Goal: Complete application form

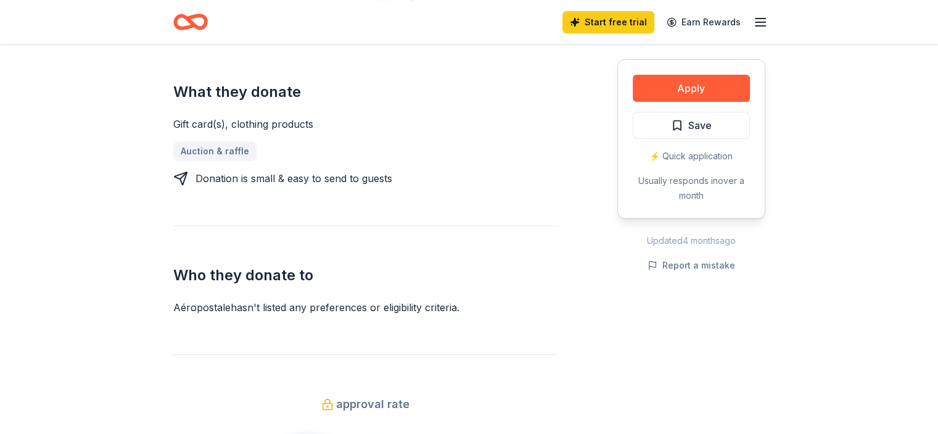
scroll to position [493, 0]
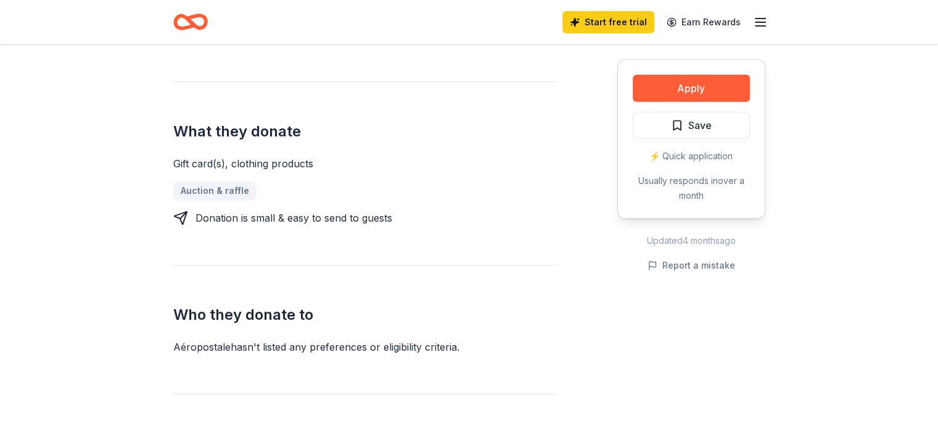
click at [225, 110] on div "What they donate Gift card(s), clothing products Auction & raffle Donation is s…" at bounding box center [365, 153] width 385 height 144
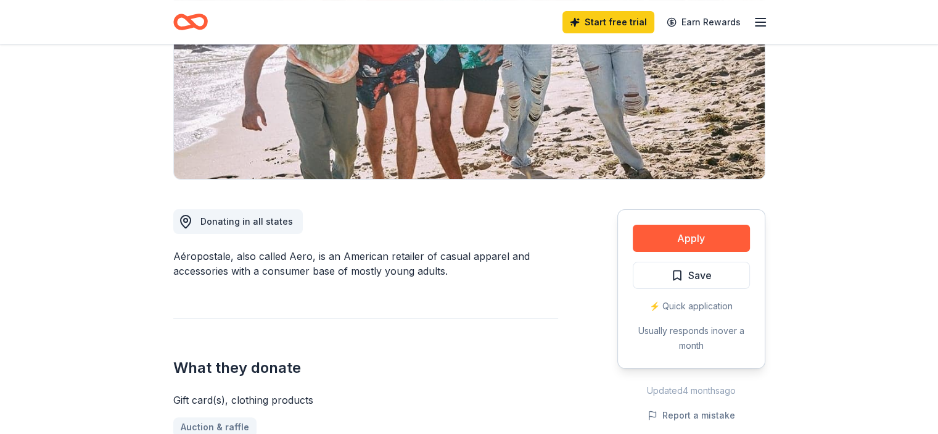
scroll to position [185, 0]
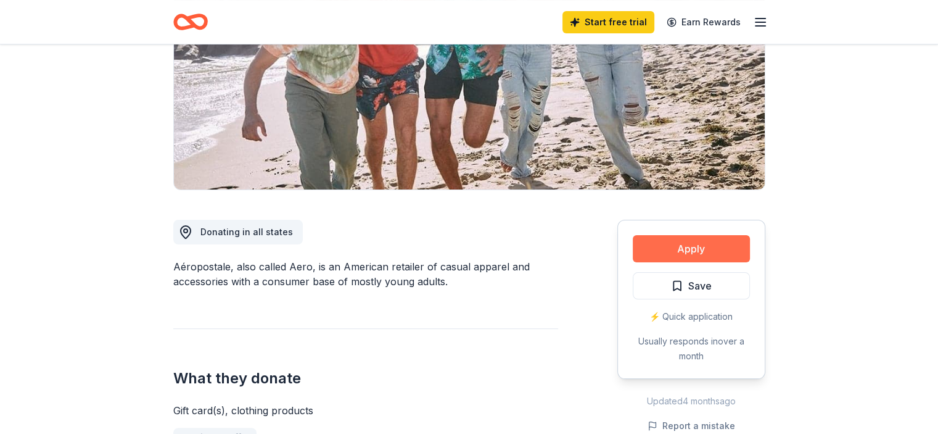
click at [719, 249] on button "Apply" at bounding box center [691, 248] width 117 height 27
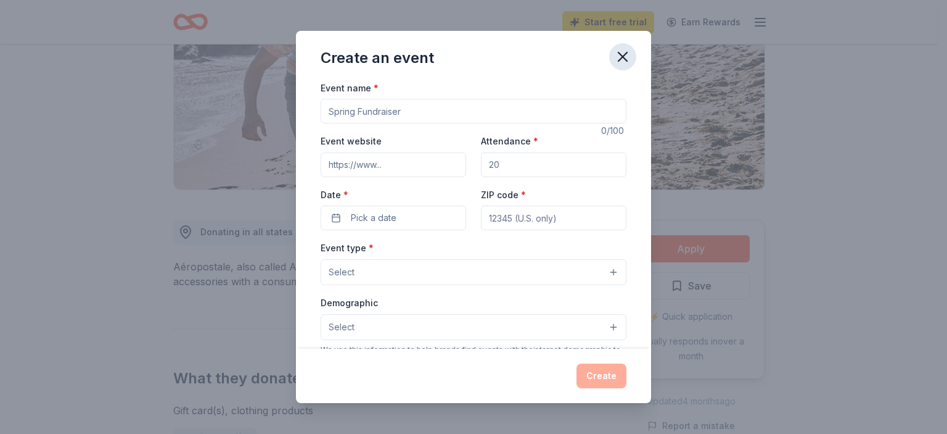
click at [620, 59] on icon "button" at bounding box center [623, 56] width 9 height 9
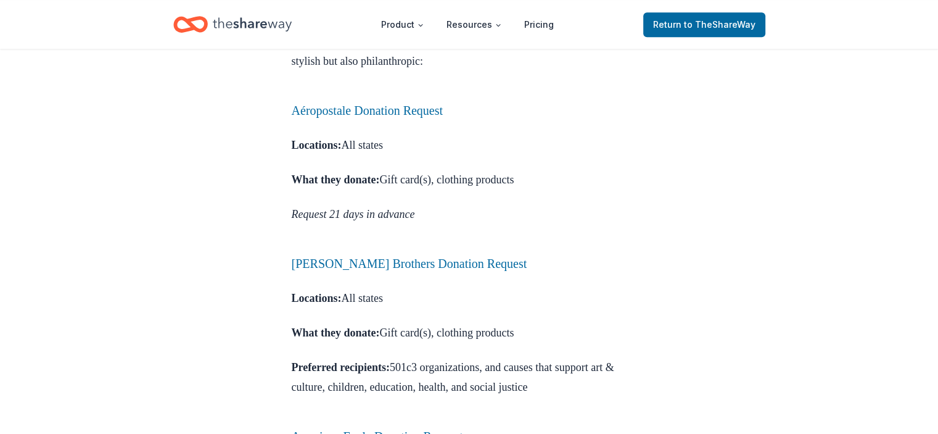
scroll to position [740, 0]
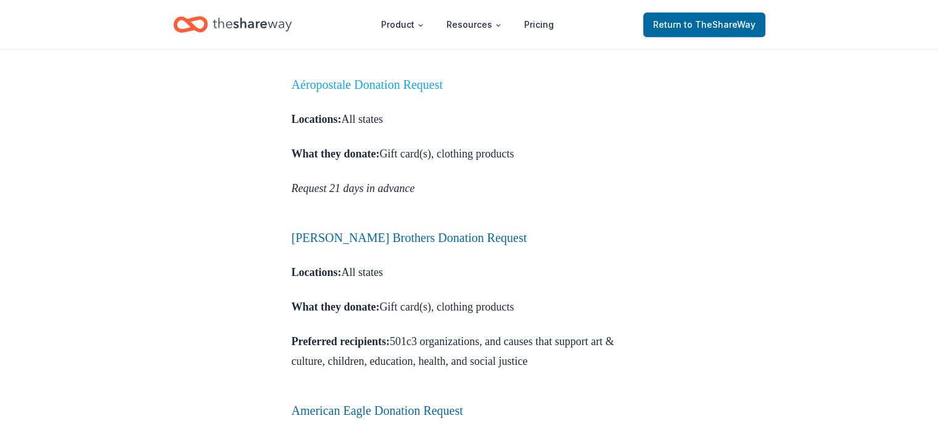
click at [331, 91] on link "Aéropostale Donation Request" at bounding box center [368, 85] width 152 height 14
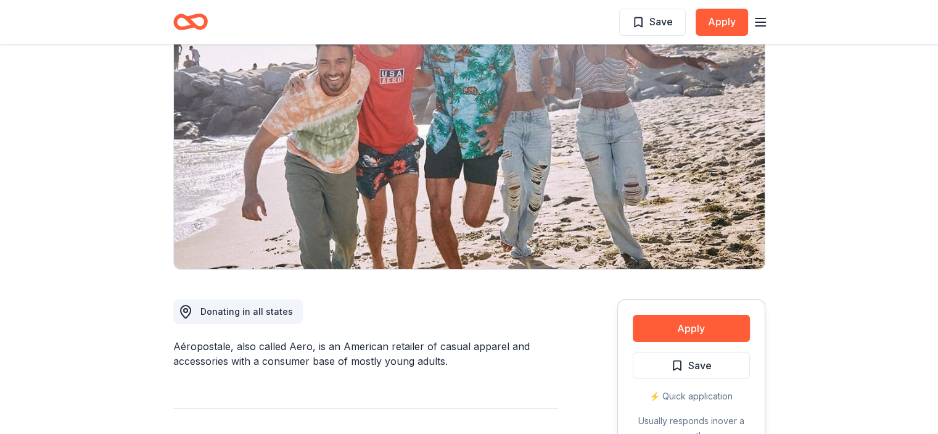
scroll to position [185, 0]
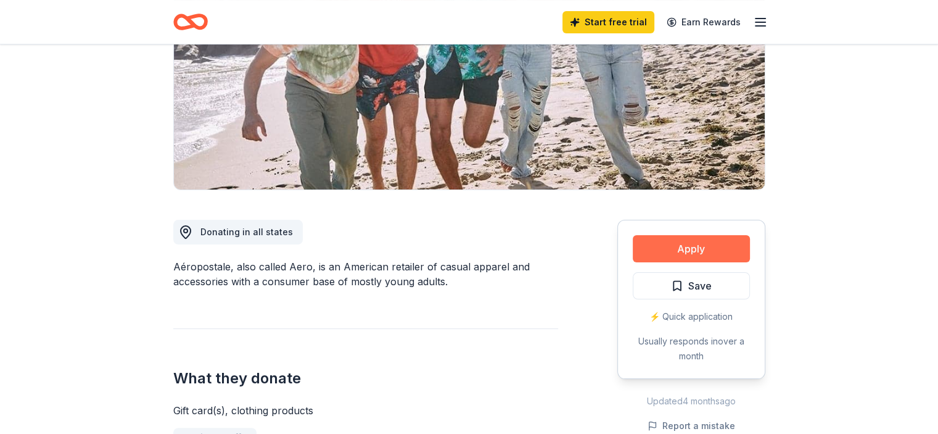
click at [676, 247] on button "Apply" at bounding box center [691, 248] width 117 height 27
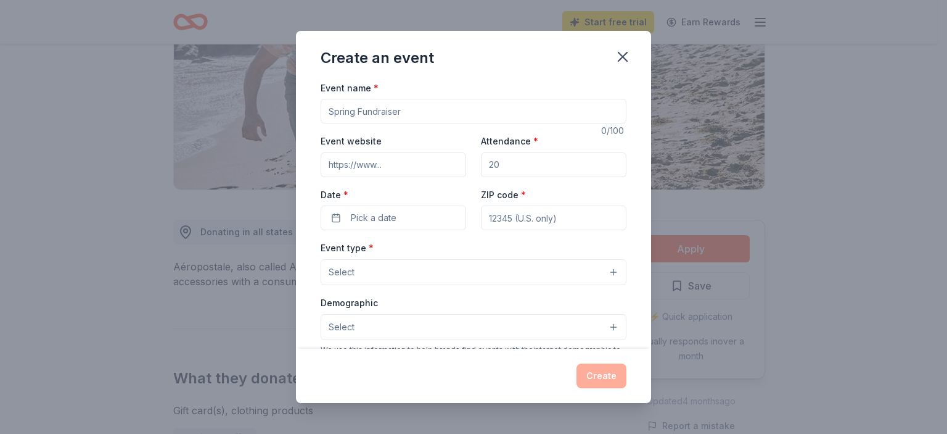
click at [382, 113] on input "Event name *" at bounding box center [474, 111] width 306 height 25
type input "Back-to-School"
click at [396, 172] on input "Event website" at bounding box center [394, 164] width 146 height 25
drag, startPoint x: 506, startPoint y: 165, endPoint x: 484, endPoint y: 164, distance: 22.8
click at [484, 164] on input "Attendance *" at bounding box center [554, 164] width 146 height 25
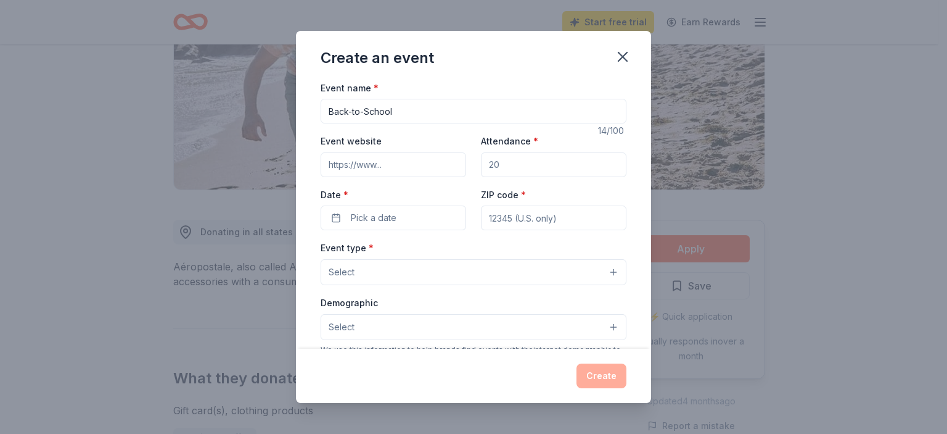
drag, startPoint x: 484, startPoint y: 164, endPoint x: 500, endPoint y: 164, distance: 16.7
click at [500, 164] on input "Attendance *" at bounding box center [554, 164] width 146 height 25
type input "50"
click at [382, 209] on button "Pick a date" at bounding box center [394, 217] width 146 height 25
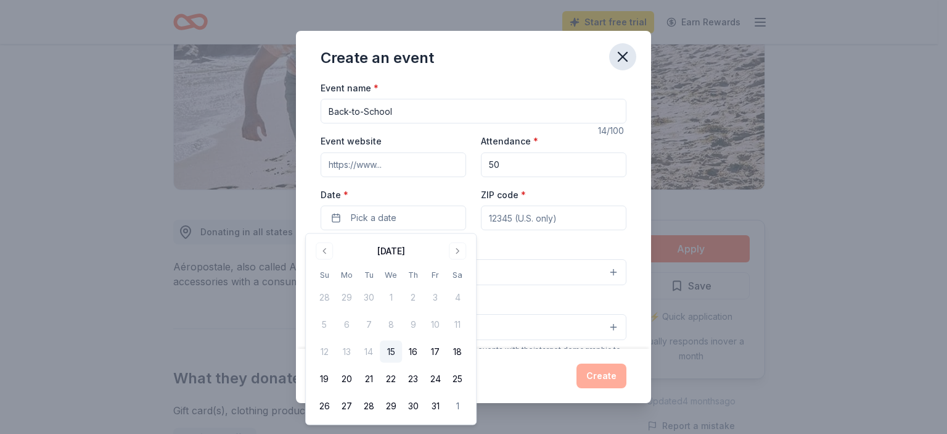
click at [621, 59] on icon "button" at bounding box center [622, 56] width 17 height 17
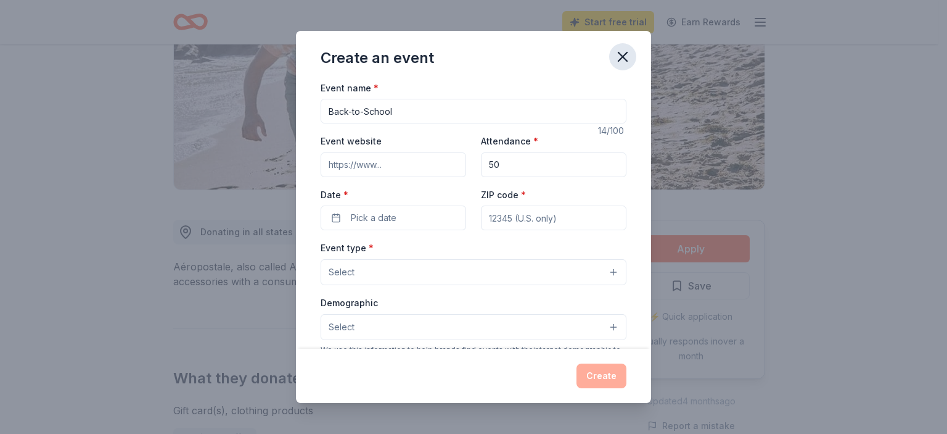
click at [623, 60] on icon "button" at bounding box center [622, 56] width 17 height 17
click at [625, 58] on icon "button" at bounding box center [623, 56] width 9 height 9
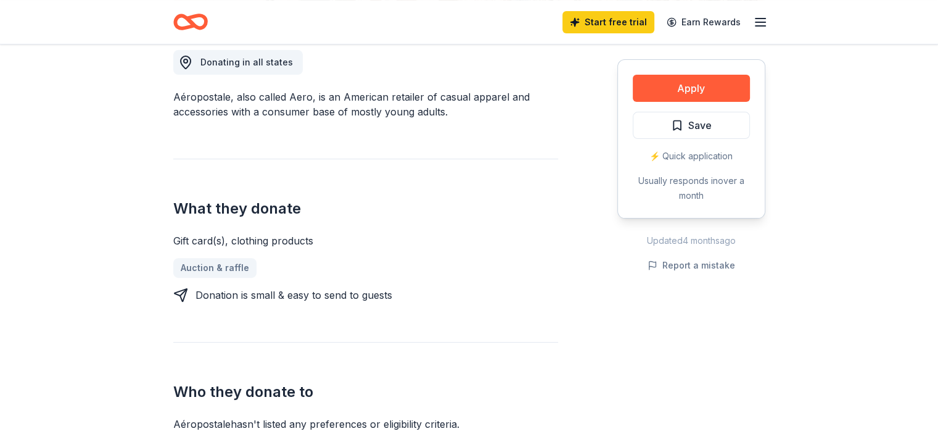
scroll to position [370, 0]
